Goal: Obtain resource: Download file/media

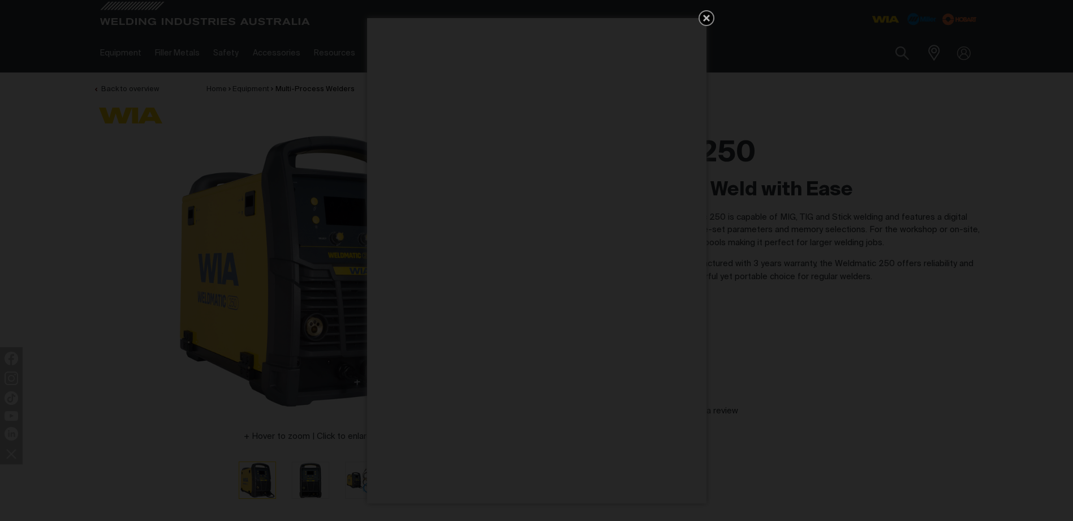
drag, startPoint x: 711, startPoint y: 15, endPoint x: 766, endPoint y: 37, distance: 59.7
click at [711, 15] on icon "Get 5 WIA Welding Guides Free!" at bounding box center [707, 18] width 14 height 14
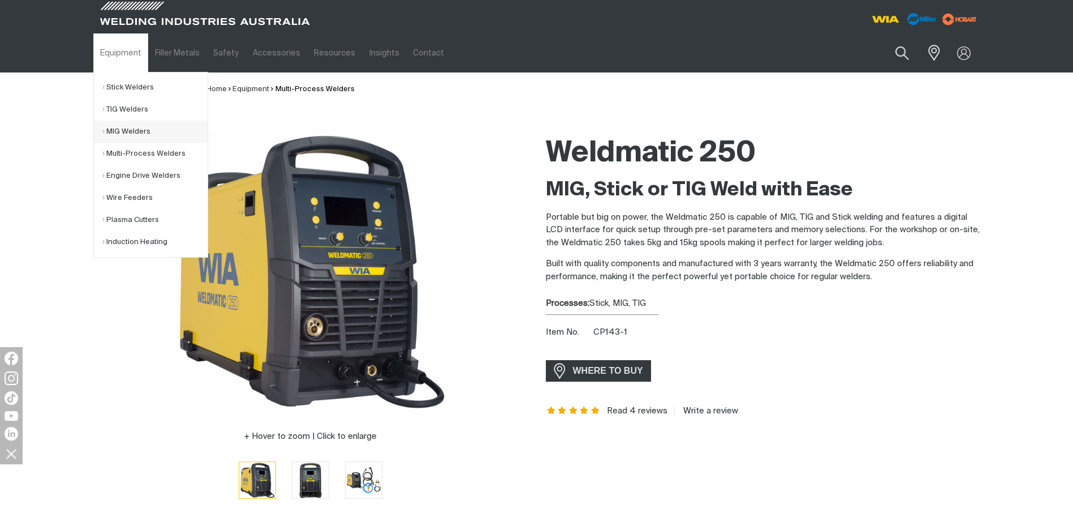
click at [124, 132] on link "MIG Welders" at bounding box center [154, 132] width 105 height 22
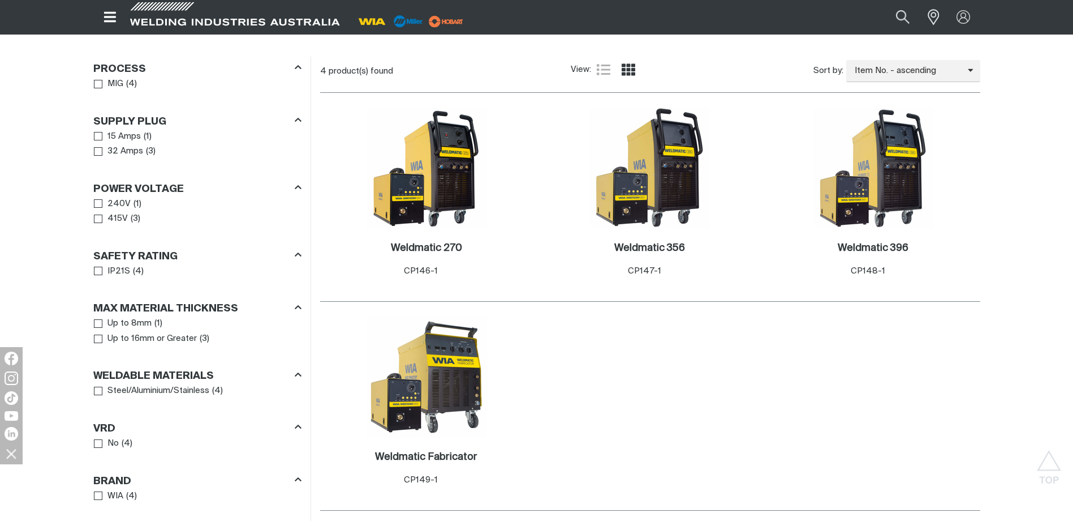
scroll to position [566, 0]
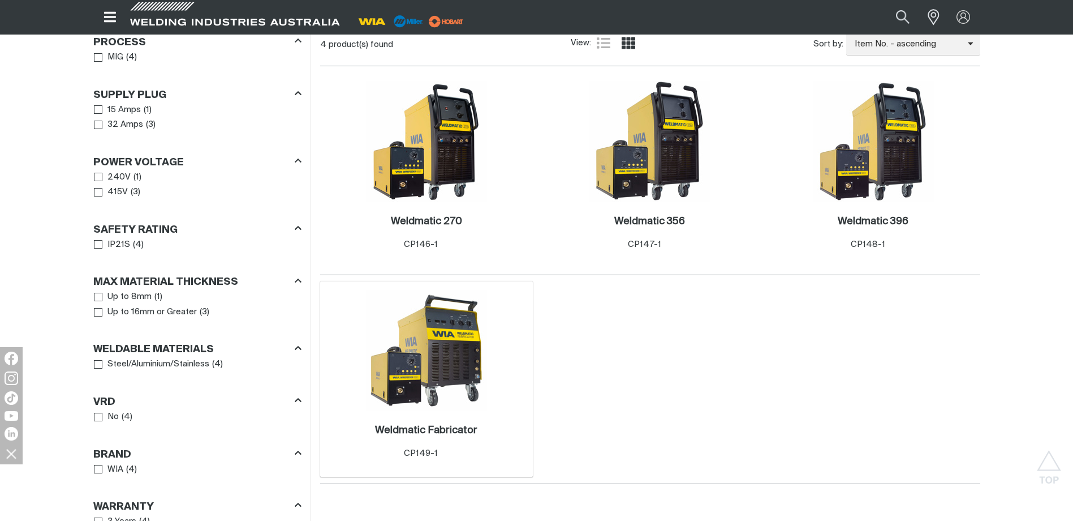
click at [447, 374] on img at bounding box center [426, 350] width 121 height 121
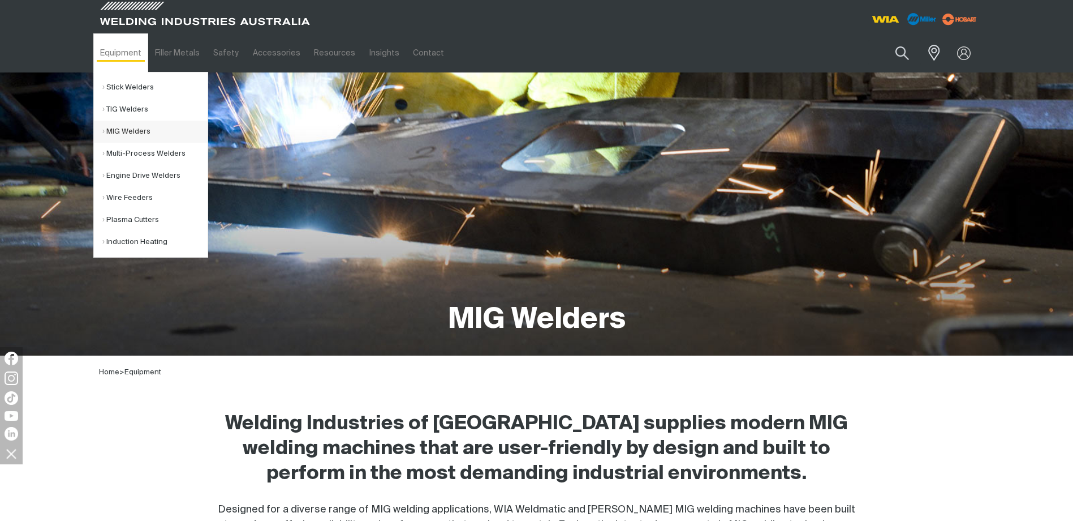
click at [134, 128] on link "MIG Welders" at bounding box center [154, 132] width 105 height 22
click at [124, 152] on link "Multi-Process Welders" at bounding box center [154, 154] width 105 height 22
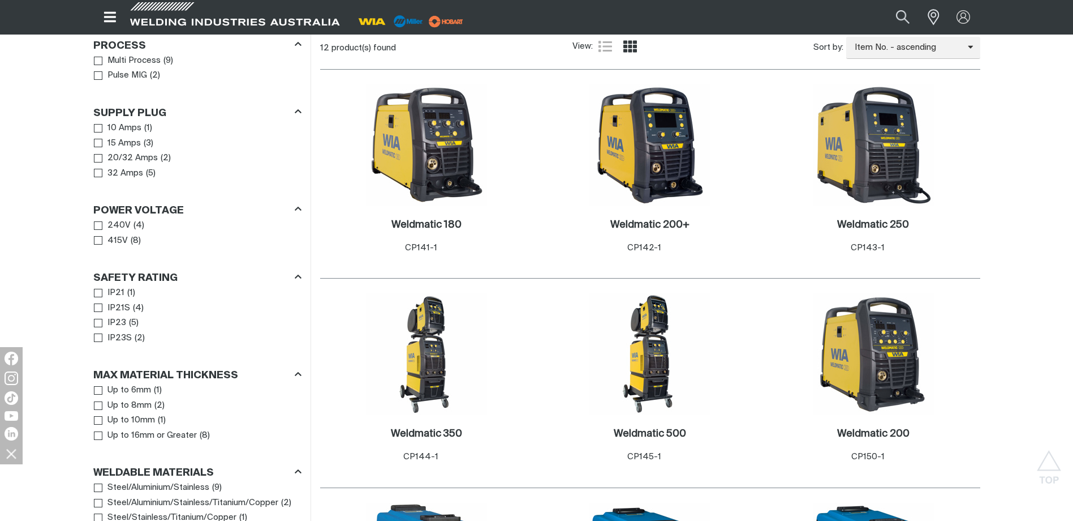
scroll to position [566, 0]
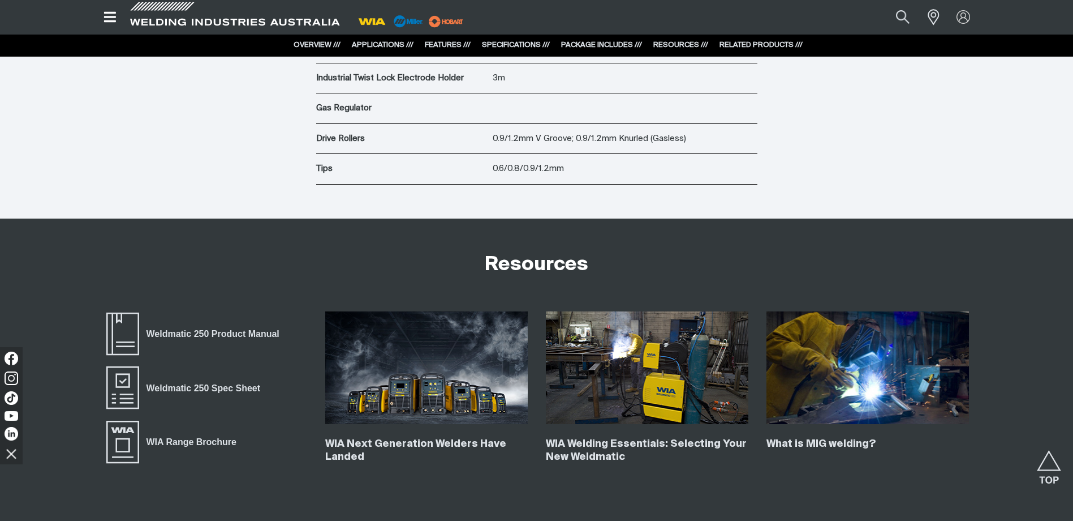
scroll to position [4357, 0]
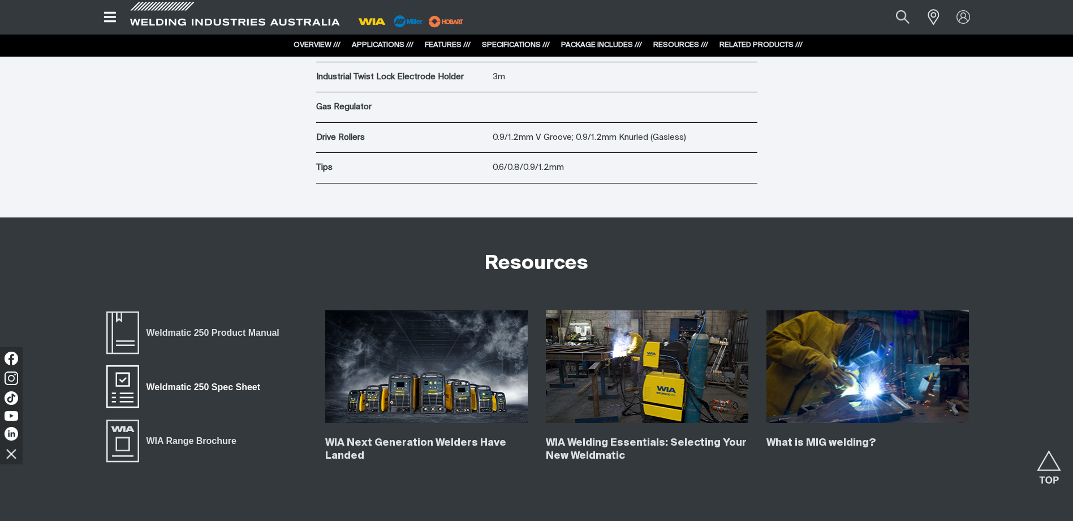
click at [126, 380] on span "Weldmatic 250 Spec Sheet" at bounding box center [123, 386] width 36 height 45
click at [194, 334] on span "Weldmatic 250 Product Manual" at bounding box center [213, 332] width 148 height 15
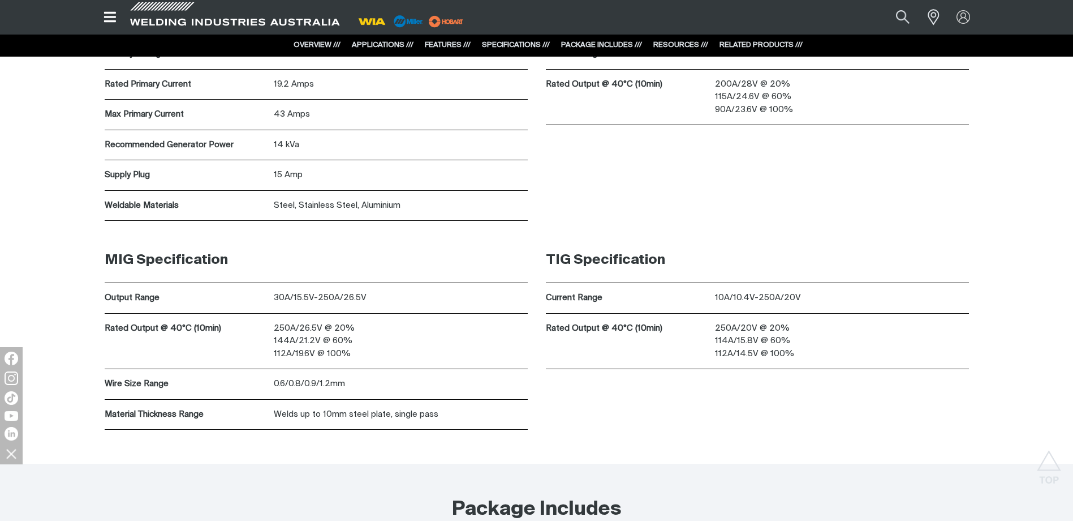
scroll to position [3734, 0]
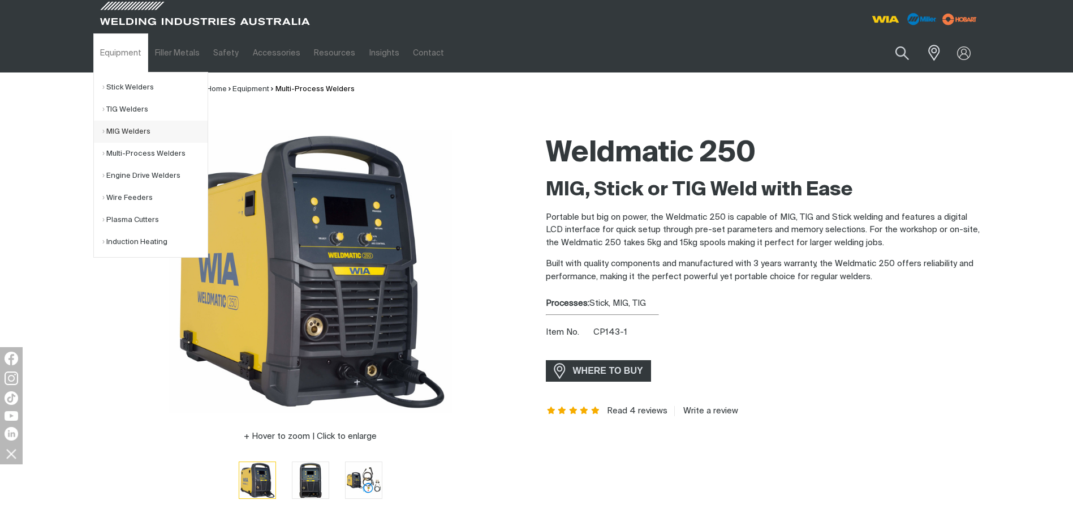
click at [124, 132] on link "MIG Welders" at bounding box center [154, 132] width 105 height 22
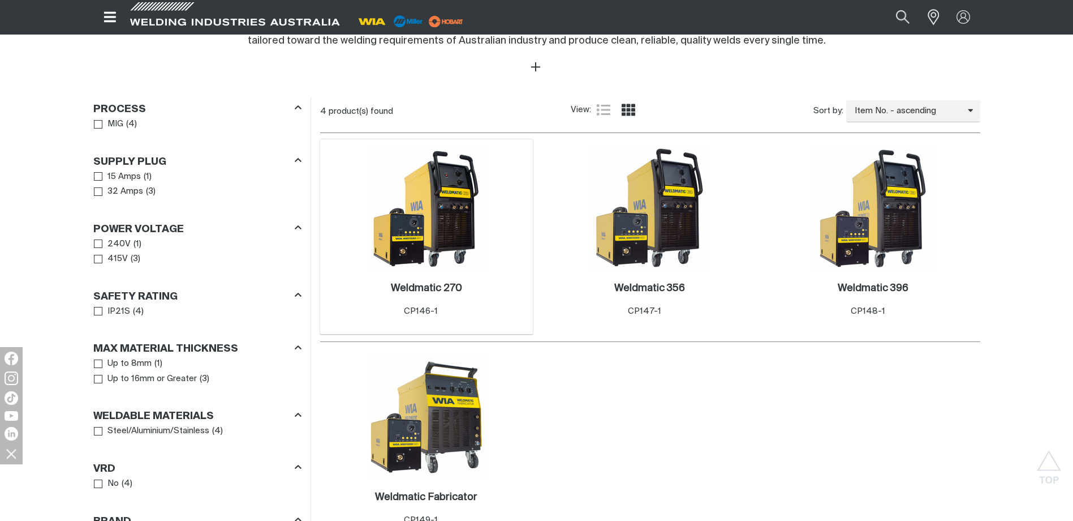
scroll to position [509, 0]
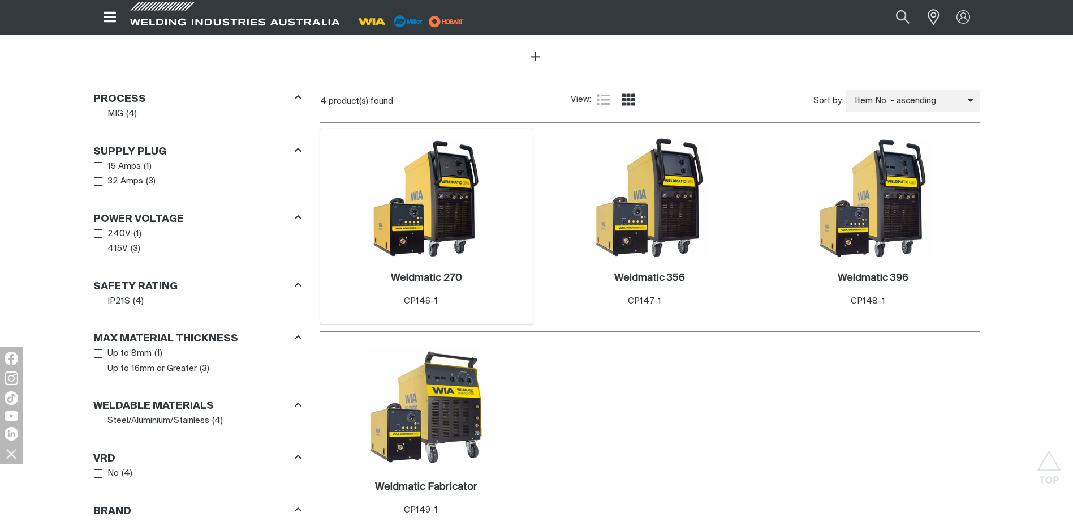
click at [430, 194] on img at bounding box center [426, 197] width 121 height 121
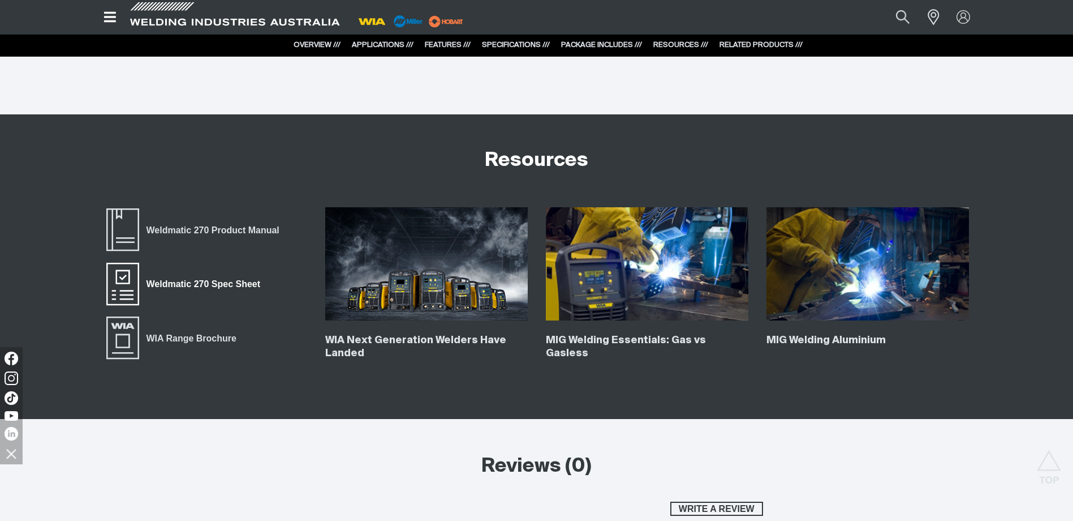
scroll to position [3734, 0]
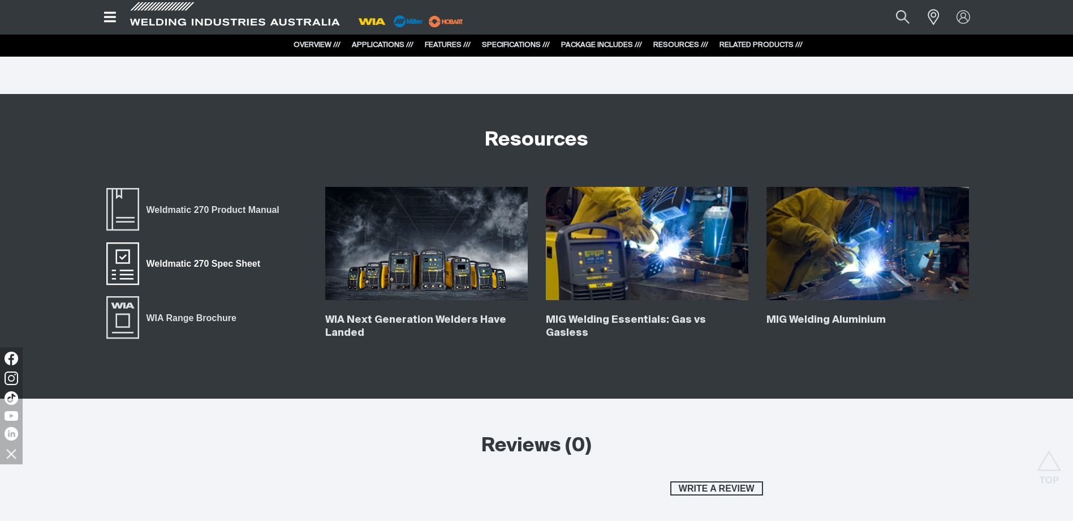
click at [126, 260] on span "Weldmatic 270 Spec Sheet" at bounding box center [123, 263] width 36 height 45
click at [96, 322] on div "Weldmatic 270 Product Manual Weldmatic 270 Spec Sheet WIA Range Brochure" at bounding box center [206, 270] width 221 height 166
click at [109, 322] on span "WIA Range Brochure" at bounding box center [123, 317] width 36 height 45
click at [125, 207] on span "Weldmatic 270 Product Manual" at bounding box center [123, 209] width 36 height 45
